Goal: Information Seeking & Learning: Learn about a topic

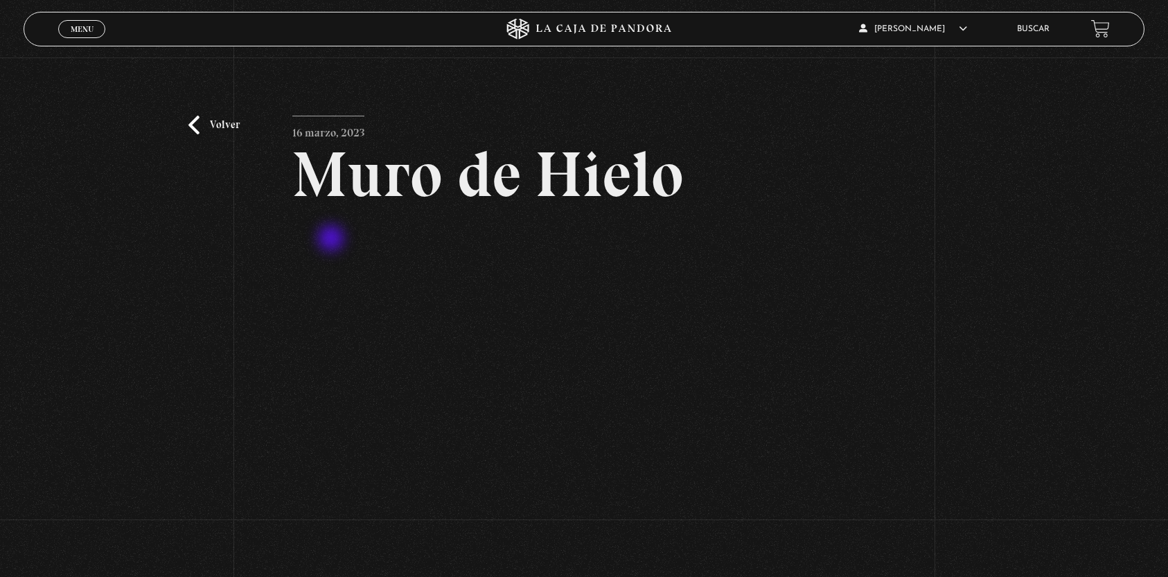
scroll to position [12, 0]
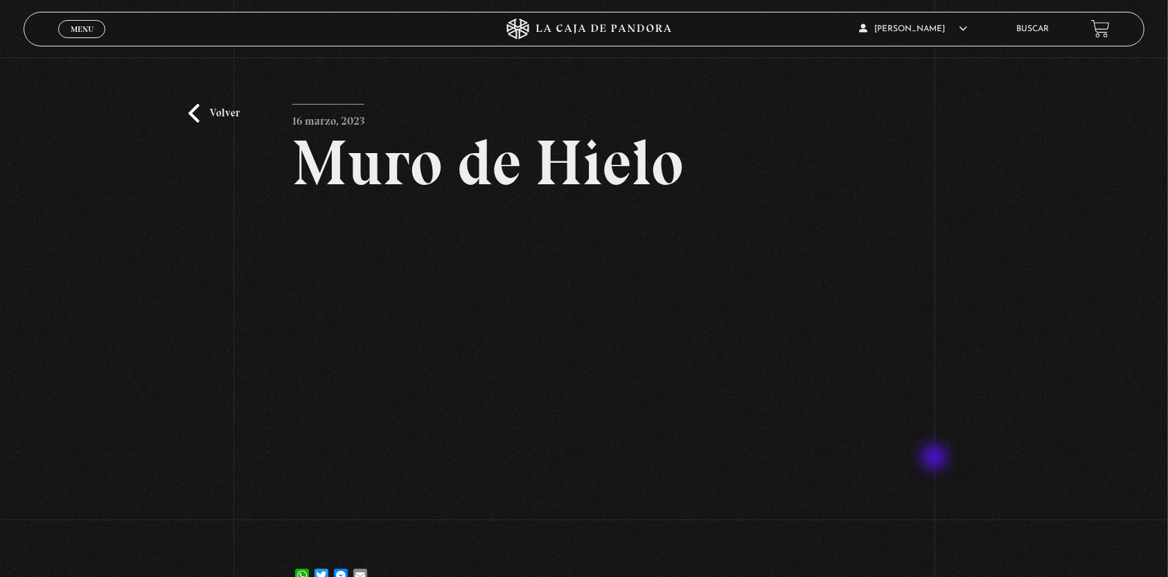
click at [936, 459] on div "Volver 16 marzo, 2023 Muro de Hielo WhatsApp Twitter Messenger Email" at bounding box center [584, 327] width 1168 height 562
click at [905, 475] on div "Volver 16 marzo, 2023 Muro de Hielo WhatsApp Twitter Messenger Email" at bounding box center [584, 327] width 1168 height 562
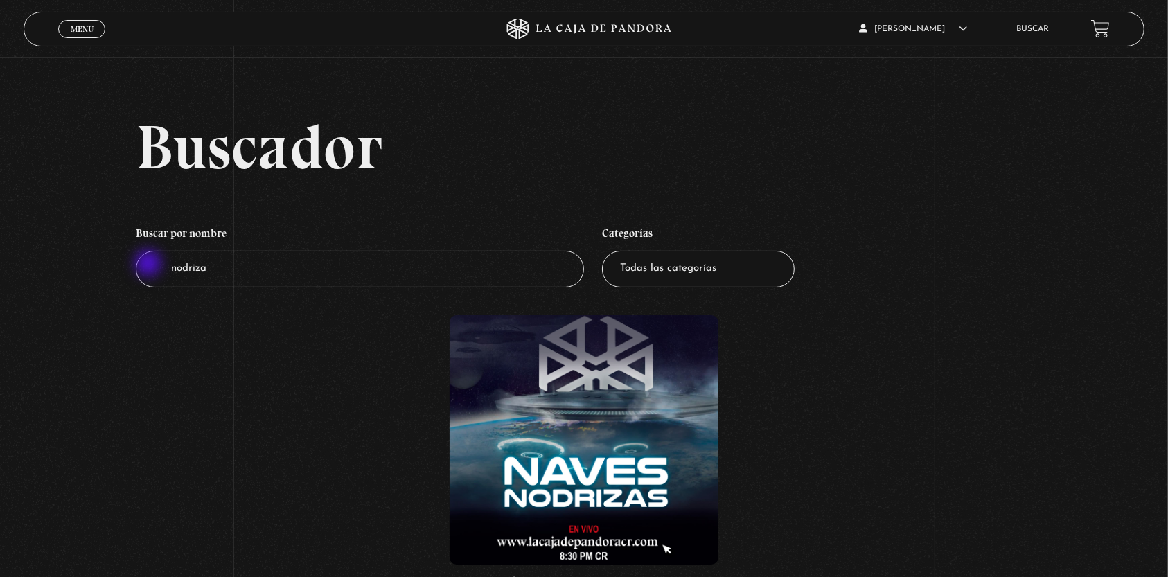
drag, startPoint x: 344, startPoint y: 272, endPoint x: 150, endPoint y: 265, distance: 194.1
click at [150, 265] on input "nodriza" at bounding box center [360, 269] width 448 height 37
type input "agua"
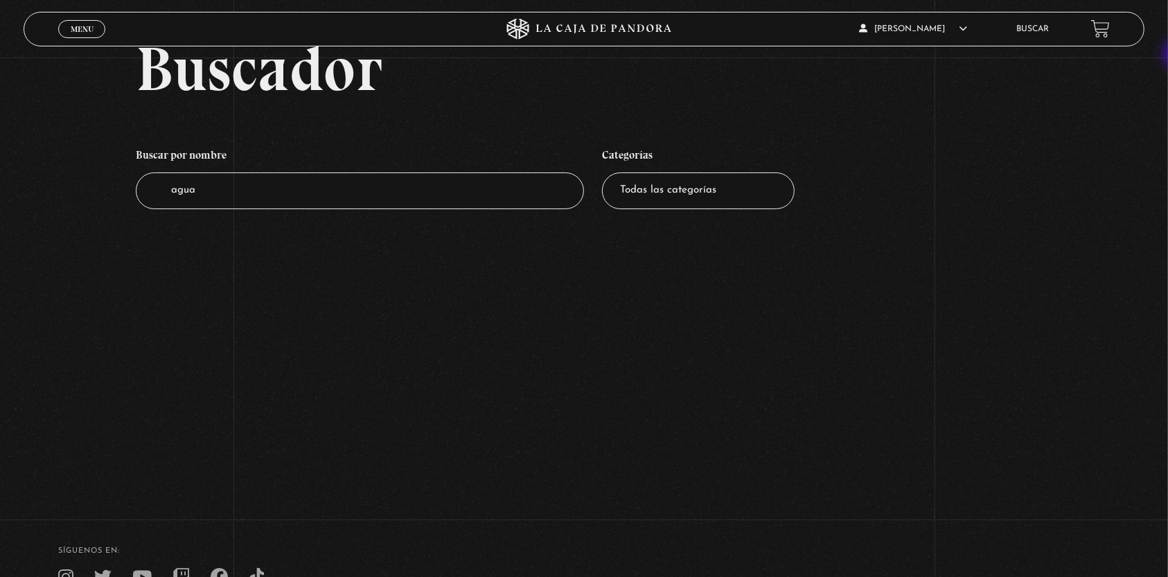
scroll to position [80, 0]
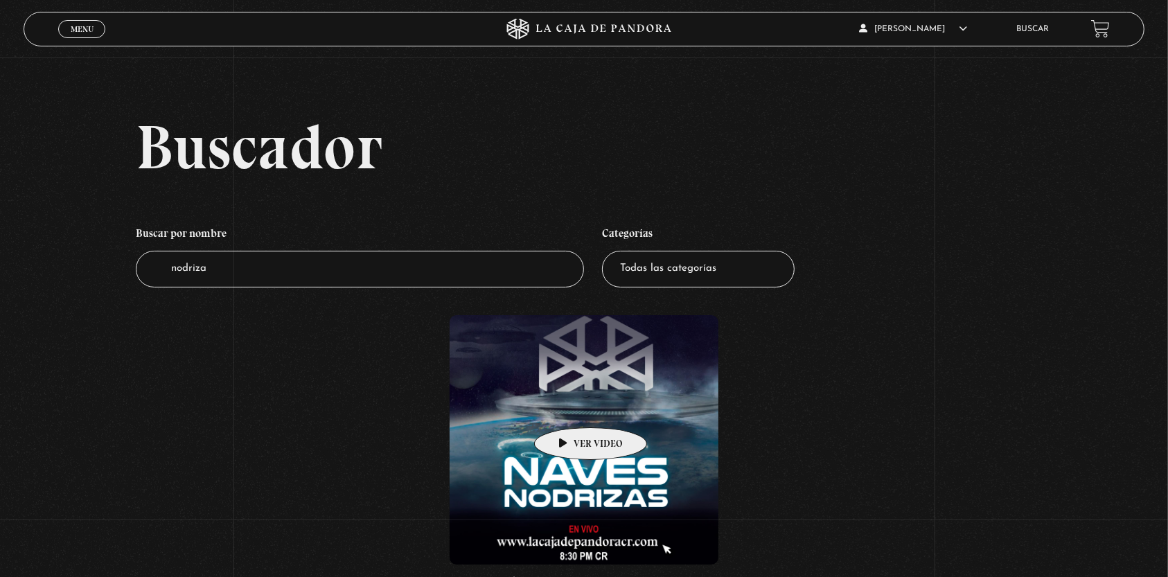
click at [569, 407] on figure at bounding box center [584, 439] width 269 height 249
